Goal: Information Seeking & Learning: Learn about a topic

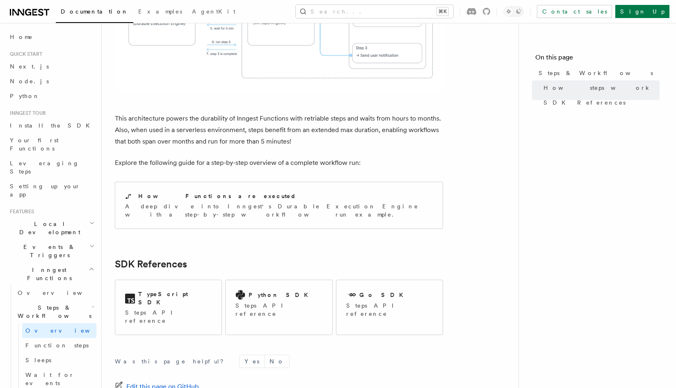
scroll to position [809, 0]
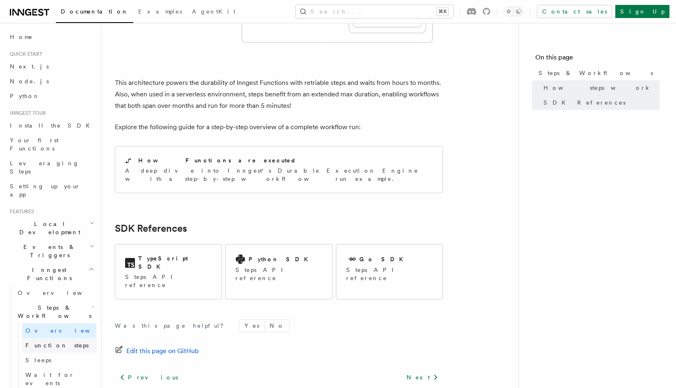
click at [61, 342] on span "Function steps" at bounding box center [56, 345] width 63 height 7
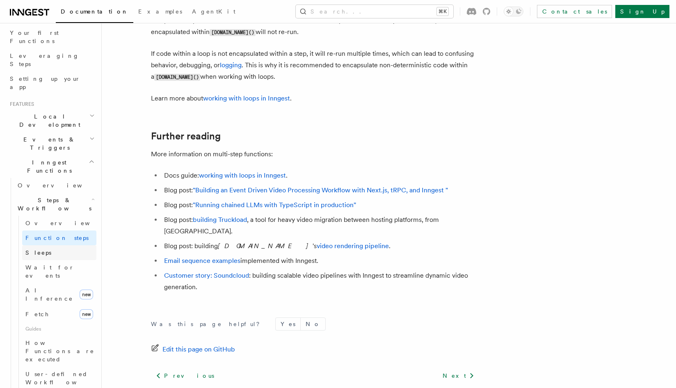
scroll to position [153, 0]
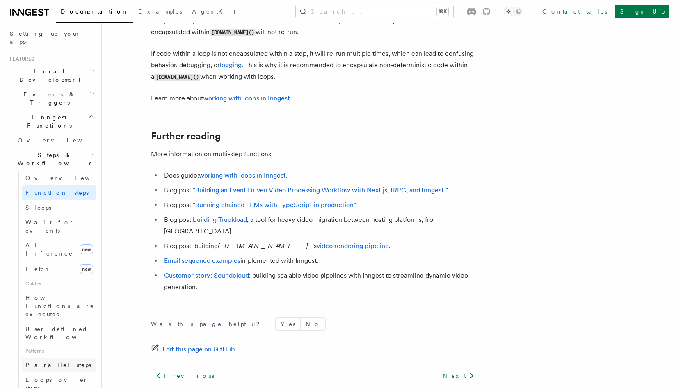
click at [62, 358] on link "Parallel steps" at bounding box center [59, 365] width 74 height 15
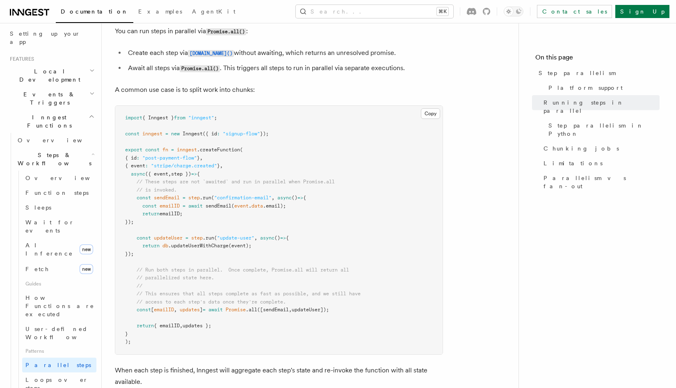
scroll to position [221, 0]
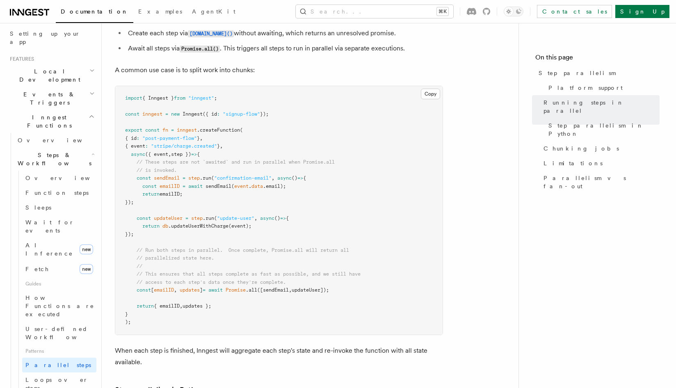
click at [288, 287] on span "([sendEmail" at bounding box center [273, 290] width 32 height 6
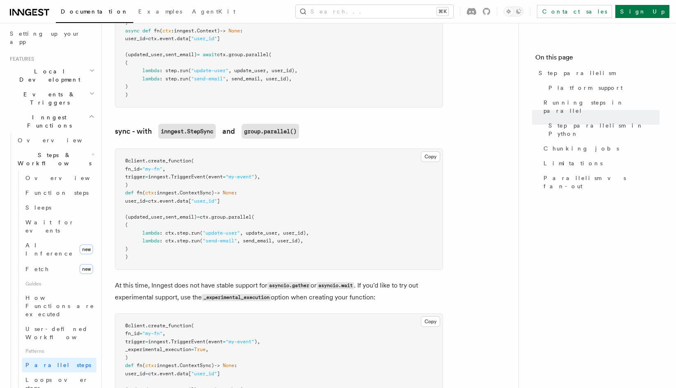
scroll to position [742, 0]
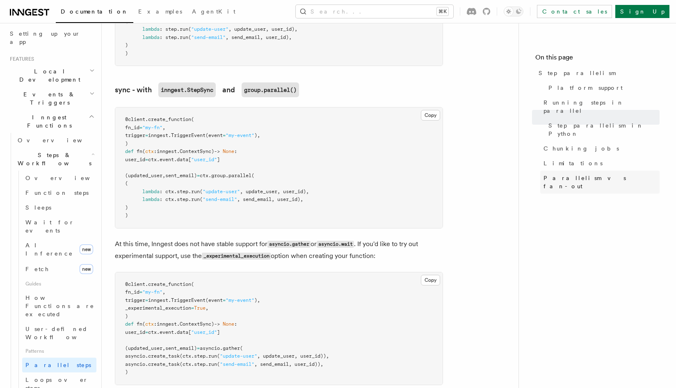
click at [562, 174] on span "Parallelism vs fan-out" at bounding box center [602, 182] width 116 height 16
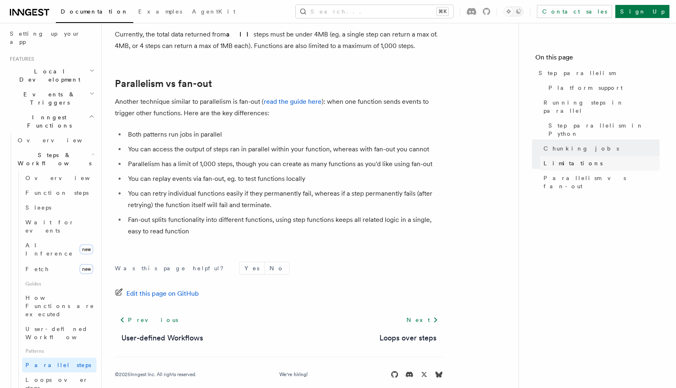
click at [563, 159] on span "Limitations" at bounding box center [573, 163] width 59 height 8
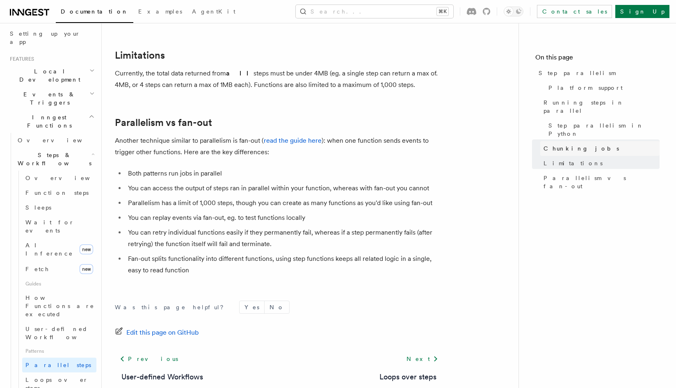
click at [569, 144] on span "Chunking jobs" at bounding box center [581, 148] width 75 height 8
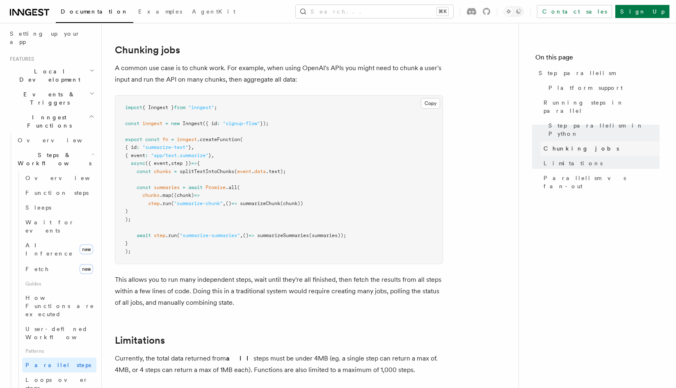
scroll to position [1137, 0]
